Goal: Information Seeking & Learning: Learn about a topic

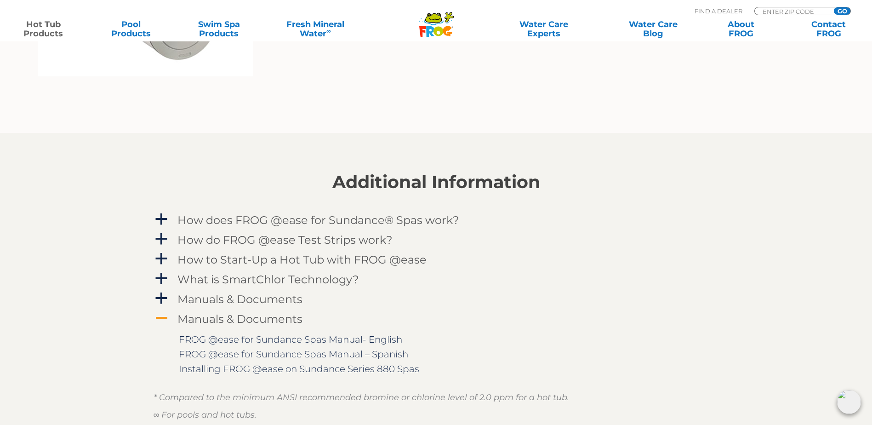
scroll to position [858, 0]
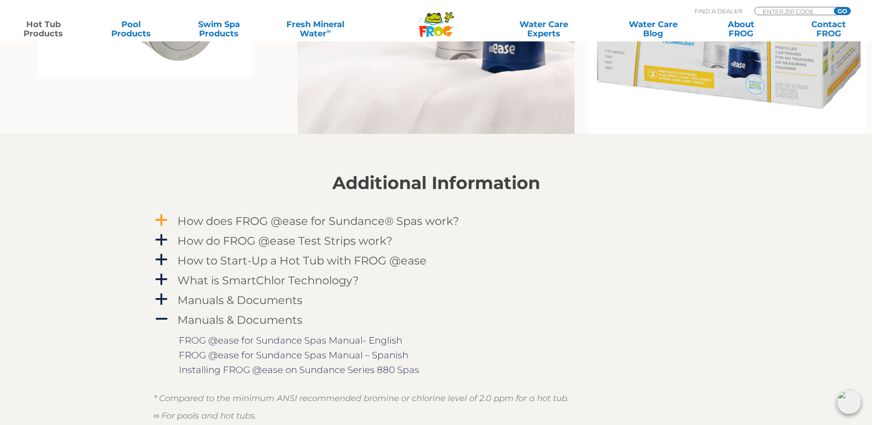
click at [428, 221] on h4 "How does FROG @ease for Sundance® Spas work?" at bounding box center [318, 221] width 282 height 12
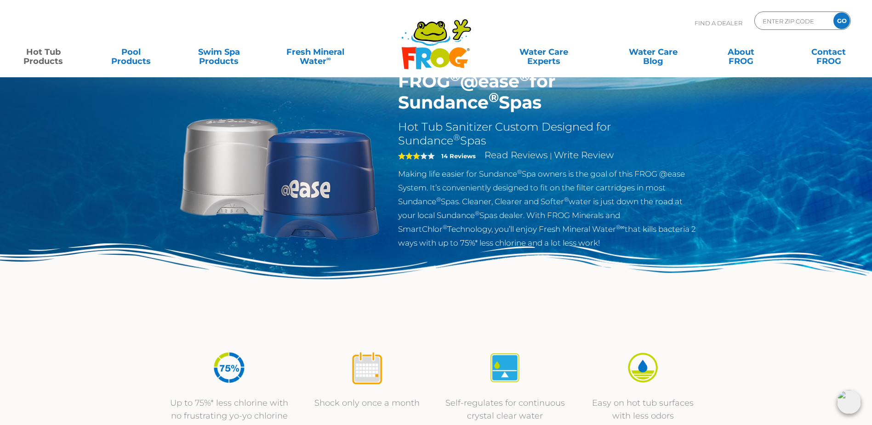
scroll to position [0, 0]
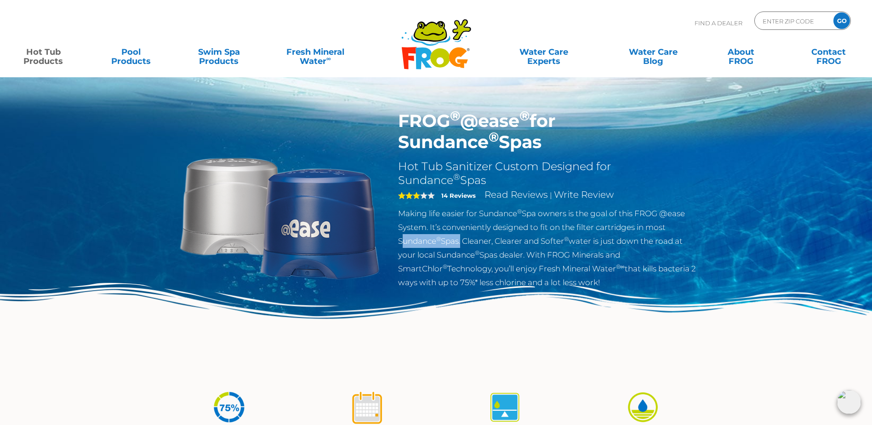
drag, startPoint x: 396, startPoint y: 241, endPoint x: 462, endPoint y: 242, distance: 65.8
click at [462, 242] on div "FROG ® @ease ® for Sundance ® Spas Hot Tub Sanitizer Custom Designed for Sundan…" at bounding box center [548, 201] width 314 height 183
copy p "Sundance ® Spas"
drag, startPoint x: 543, startPoint y: 241, endPoint x: 625, endPoint y: 252, distance: 82.7
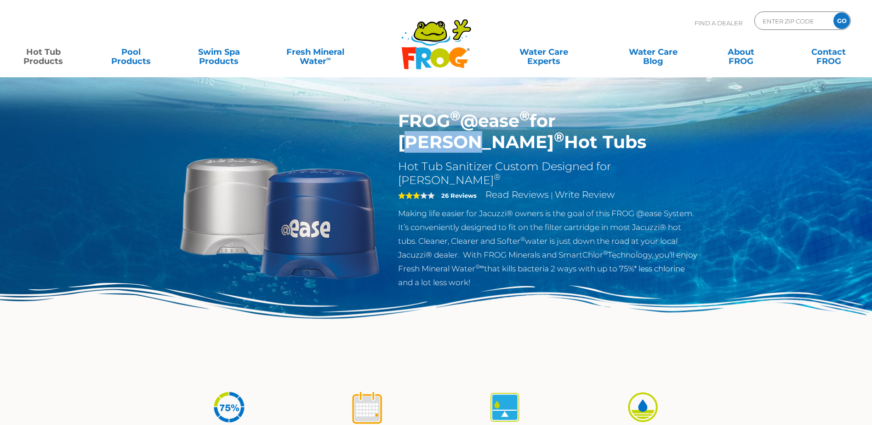
drag, startPoint x: 581, startPoint y: 120, endPoint x: 440, endPoint y: 143, distance: 142.9
click at [440, 143] on h1 "FROG ® @ease ® for Jacuzzi ® Hot Tubs" at bounding box center [548, 131] width 300 height 42
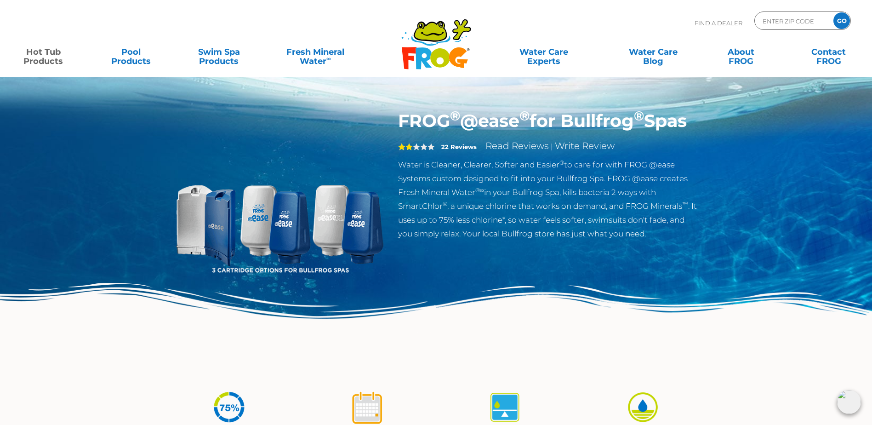
drag, startPoint x: 567, startPoint y: 120, endPoint x: 521, endPoint y: 152, distance: 56.1
click at [521, 132] on h1 "FROG ® @ease ® for Bullfrog ® Spas" at bounding box center [548, 120] width 300 height 21
copy h1 "Bullfrog ® Spas"
drag, startPoint x: 627, startPoint y: 125, endPoint x: 579, endPoint y: 124, distance: 47.8
click at [627, 125] on h1 "FROG ® @ease ® for Bullfrog ® Spas" at bounding box center [548, 120] width 300 height 21
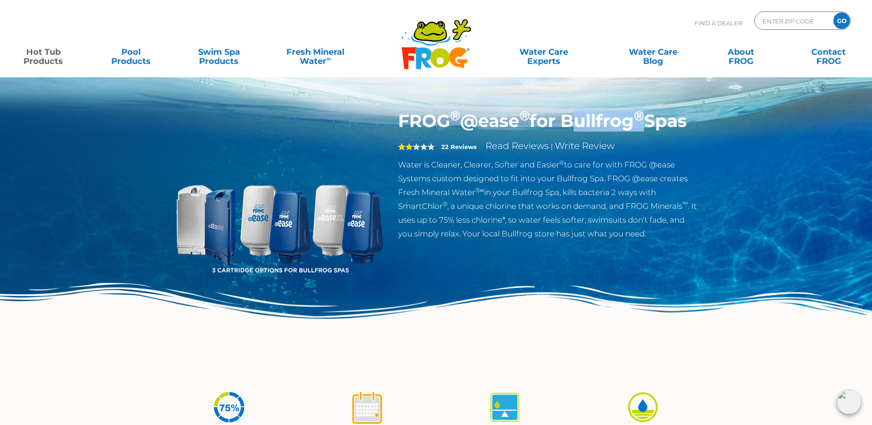
drag, startPoint x: 574, startPoint y: 121, endPoint x: 674, endPoint y: 124, distance: 99.8
click at [674, 124] on h1 "FROG ® @ease ® for Bullfrog ® Spas" at bounding box center [548, 120] width 300 height 21
copy h1 "Bullfrog ®"
drag, startPoint x: 539, startPoint y: 225, endPoint x: 436, endPoint y: 214, distance: 104.0
click at [539, 225] on p "Water is Cleaner, Clearer, Softer and Easier ® to care for with FROG @ease Syst…" at bounding box center [548, 199] width 300 height 83
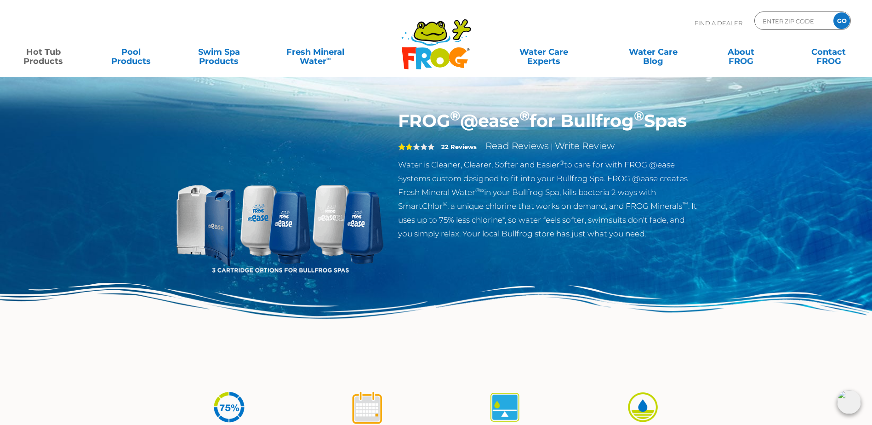
click at [533, 210] on p "Water is Cleaner, Clearer, Softer and Easier ® to care for with FROG @ease Syst…" at bounding box center [548, 199] width 300 height 83
click at [664, 206] on p "Water is Cleaner, Clearer, Softer and Easier ® to care for with FROG @ease Syst…" at bounding box center [548, 199] width 300 height 83
click at [626, 211] on p "Water is Cleaner, Clearer, Softer and Easier ® to care for with FROG @ease Syst…" at bounding box center [548, 199] width 300 height 83
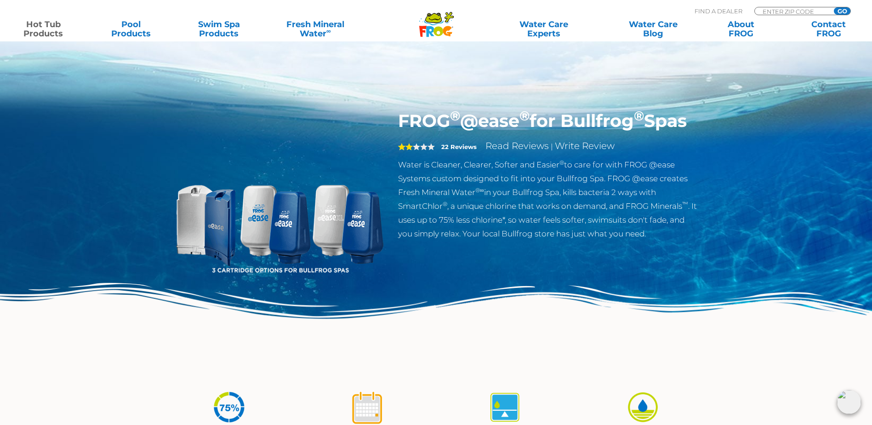
scroll to position [1011, 0]
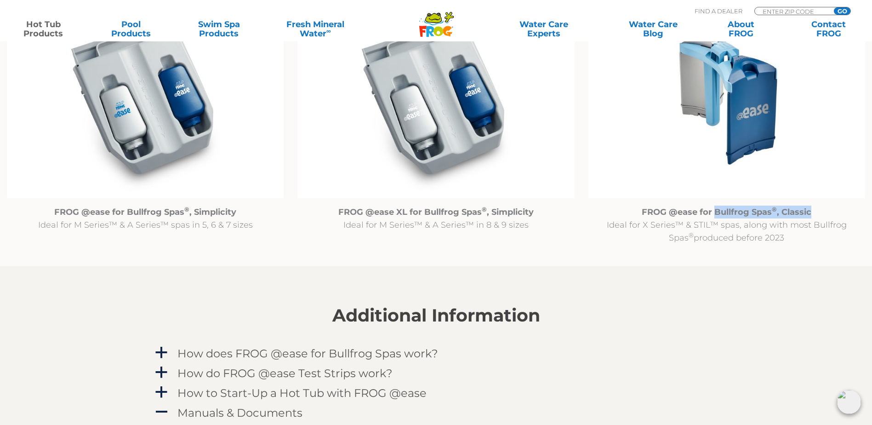
drag, startPoint x: 714, startPoint y: 213, endPoint x: 812, endPoint y: 215, distance: 98.0
click at [812, 215] on p "FROG @ease for Bullfrog Spas ® , Classic Ideal for X Series™ & STIL™ spas, alon…" at bounding box center [727, 225] width 277 height 39
copy strong "Bullfrog Spas ® , Classic"
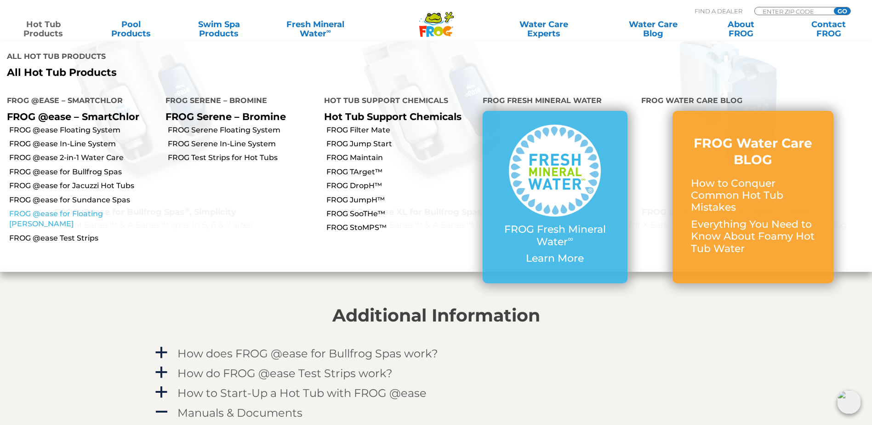
click at [113, 209] on link "FROG @ease for Floating Weir" at bounding box center [83, 219] width 149 height 21
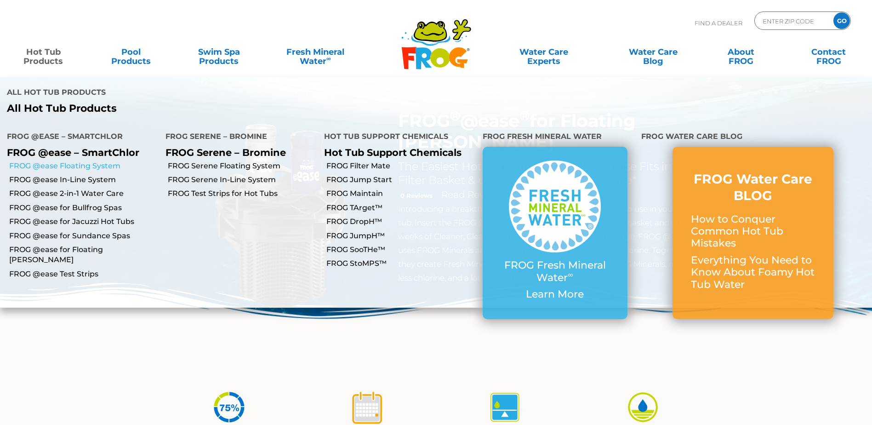
click at [110, 161] on link "FROG @ease Floating System" at bounding box center [83, 166] width 149 height 10
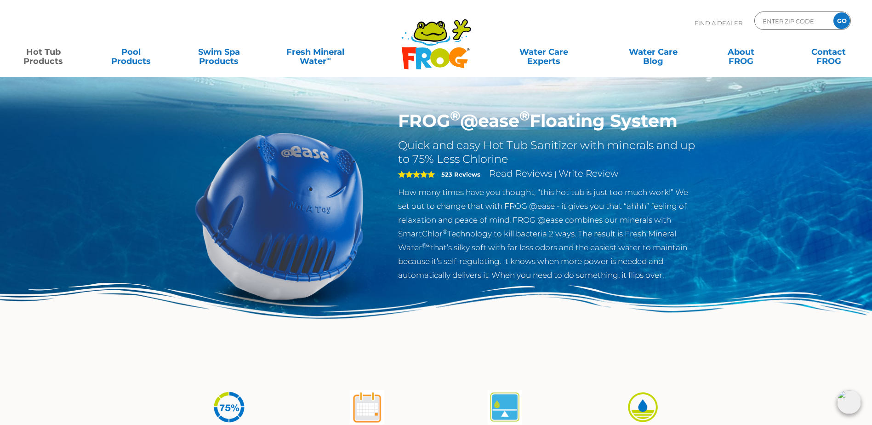
click at [649, 242] on p "How many times have you thought, “this hot tub is just too much work!” We set o…" at bounding box center [548, 233] width 300 height 97
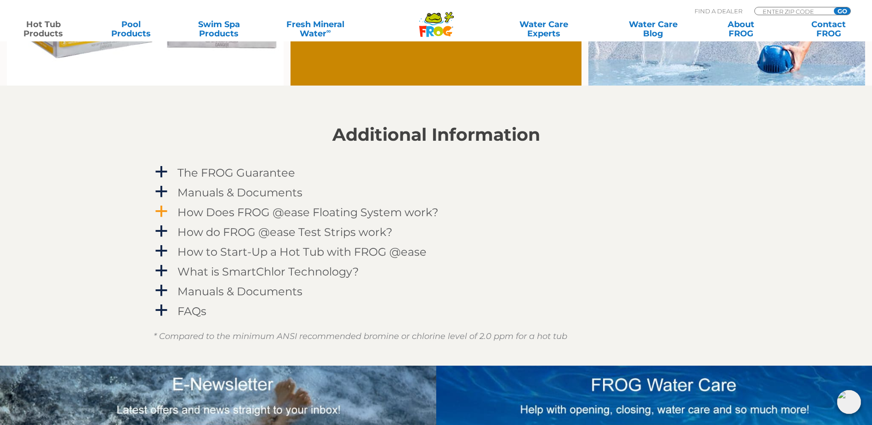
click at [372, 210] on h4 "How Does FROG @ease Floating System work?" at bounding box center [307, 212] width 261 height 12
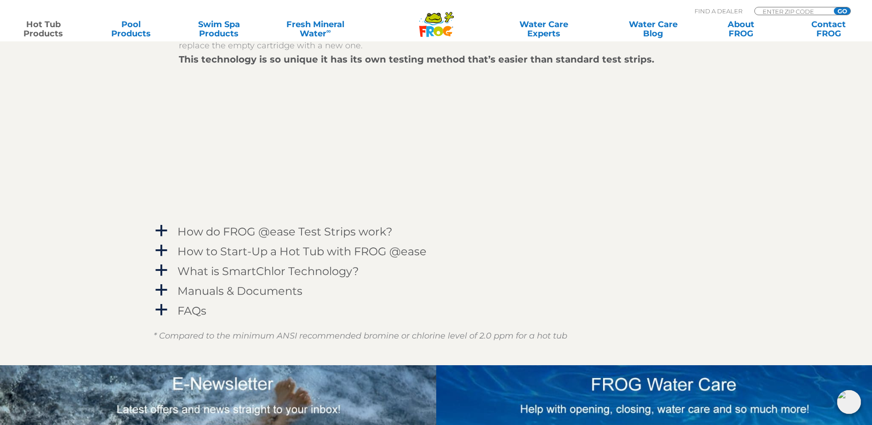
scroll to position [1237, 0]
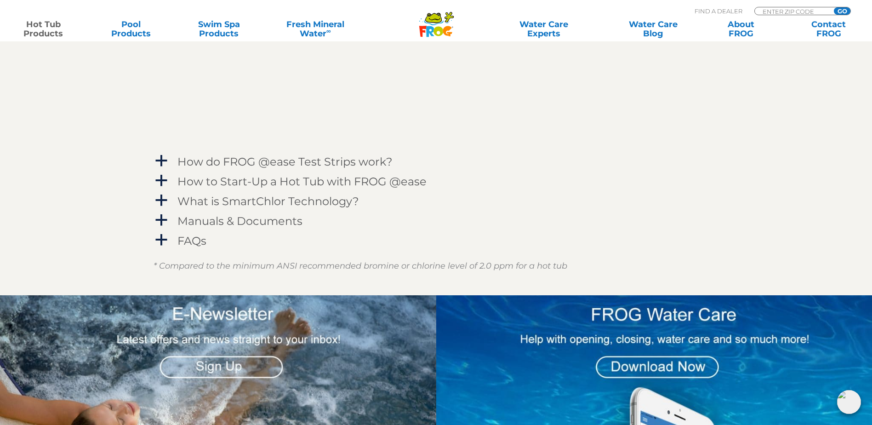
drag, startPoint x: 725, startPoint y: 149, endPoint x: 744, endPoint y: 192, distance: 47.1
click at [726, 149] on section "Additional Information a The FROG Guarantee [DATE] of purchasing a FROG ® Seren…" at bounding box center [436, 21] width 872 height 547
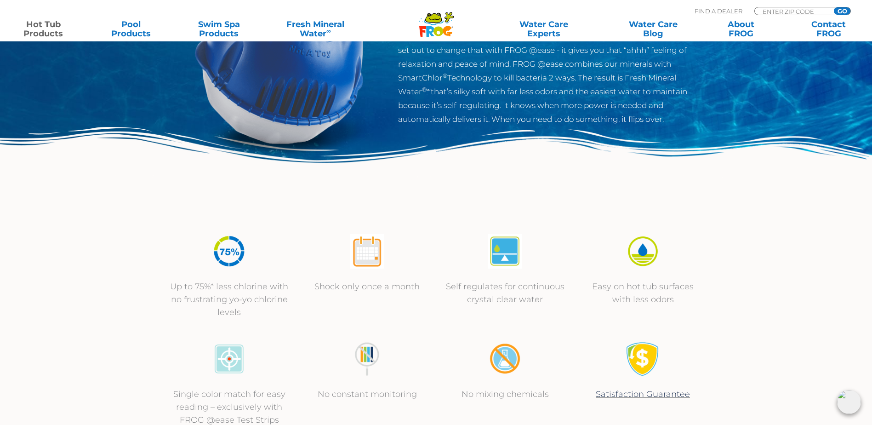
scroll to position [0, 0]
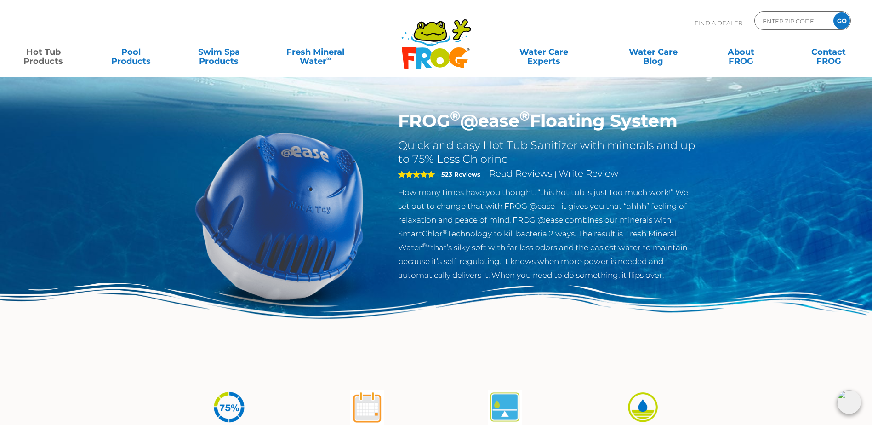
click at [520, 145] on h2 "Quick and easy Hot Tub Sanitizer with minerals and up to 75% Less Chlorine" at bounding box center [548, 152] width 300 height 28
click at [501, 123] on h1 "FROG ® @ease ® Floating System" at bounding box center [548, 120] width 300 height 21
drag, startPoint x: 399, startPoint y: 122, endPoint x: 745, endPoint y: 125, distance: 346.3
click at [746, 120] on div "FROG ® @ease ® Floating System Quick and easy Hot Tub Sanitizer with minerals a…" at bounding box center [436, 189] width 872 height 378
copy h1 "FROG ® @ease ® Floating System"
